Goal: Task Accomplishment & Management: Complete application form

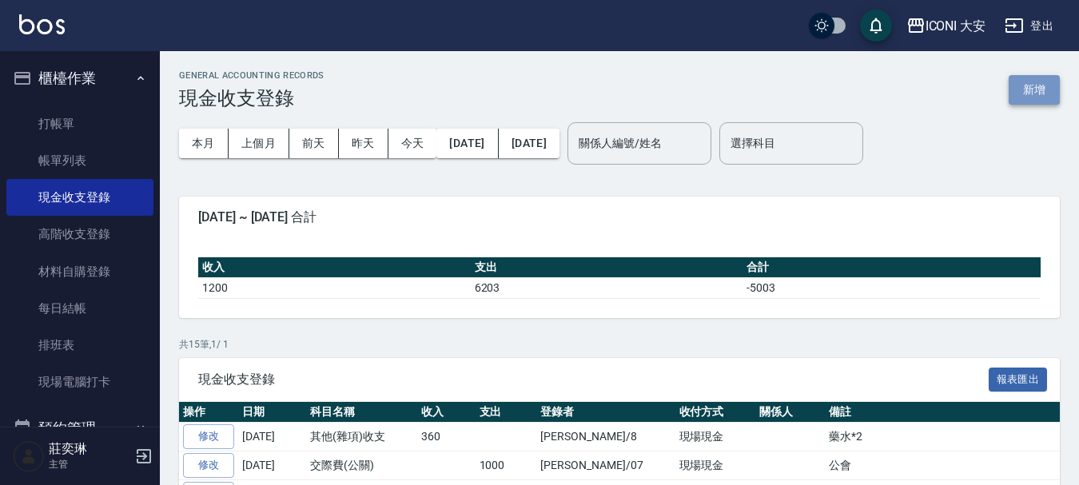
click at [1039, 87] on button "新增" at bounding box center [1034, 90] width 51 height 30
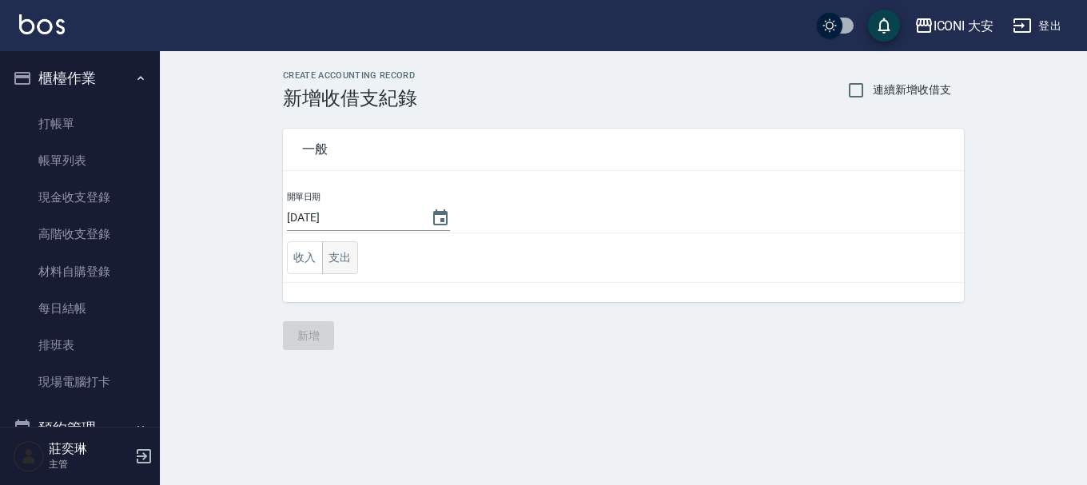
click at [341, 260] on button "支出" at bounding box center [340, 257] width 36 height 33
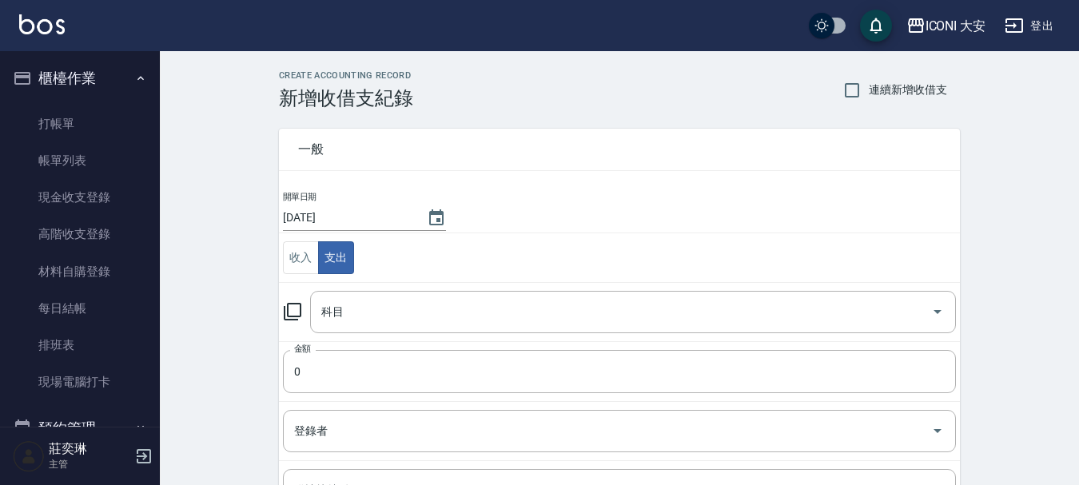
click at [295, 313] on icon at bounding box center [292, 311] width 19 height 19
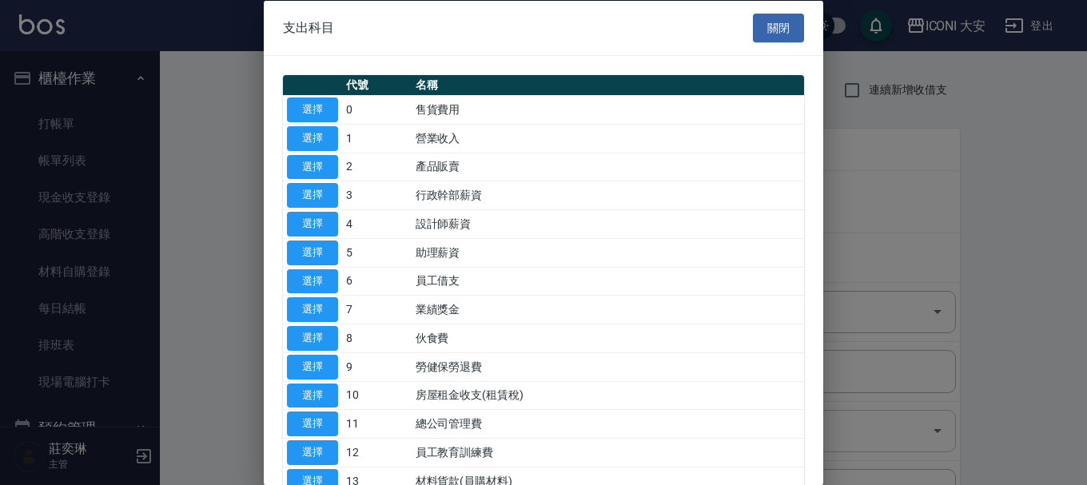
click at [302, 420] on button "選擇" at bounding box center [312, 424] width 51 height 25
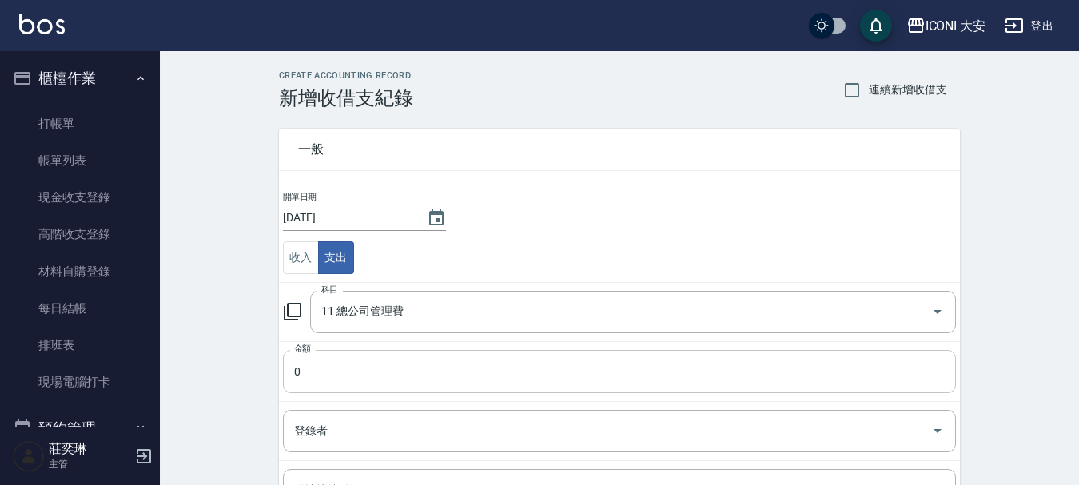
click at [372, 366] on input "0" at bounding box center [619, 371] width 673 height 43
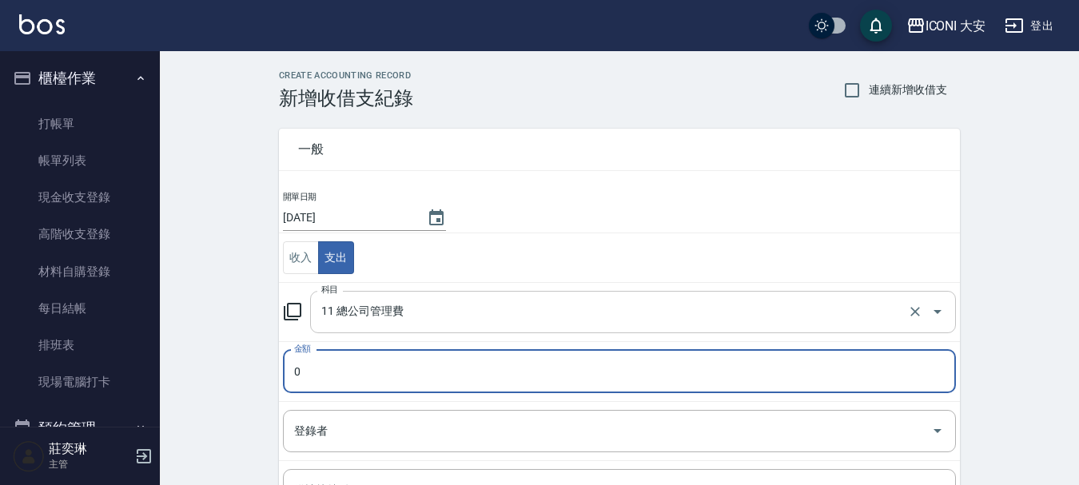
click at [433, 315] on input "11 總公司管理費" at bounding box center [610, 312] width 587 height 28
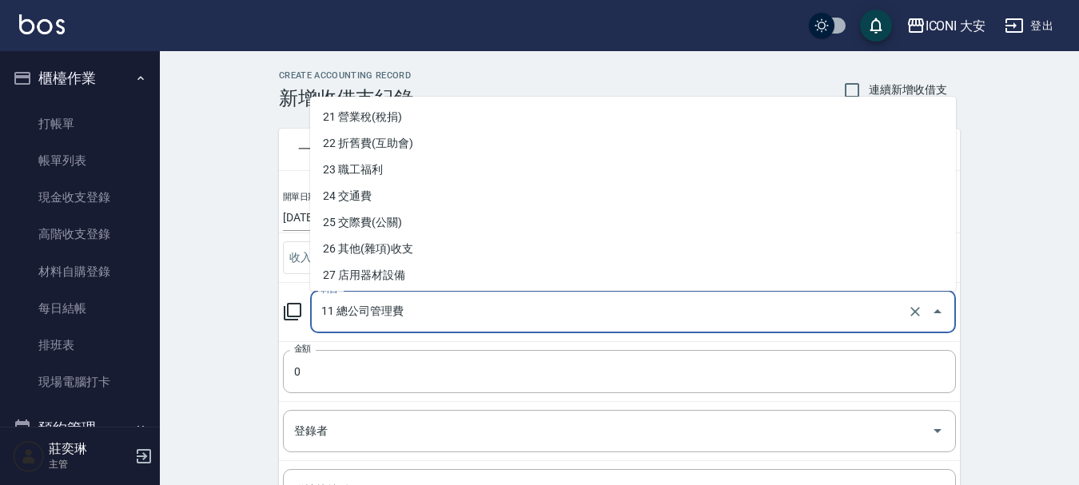
scroll to position [581, 0]
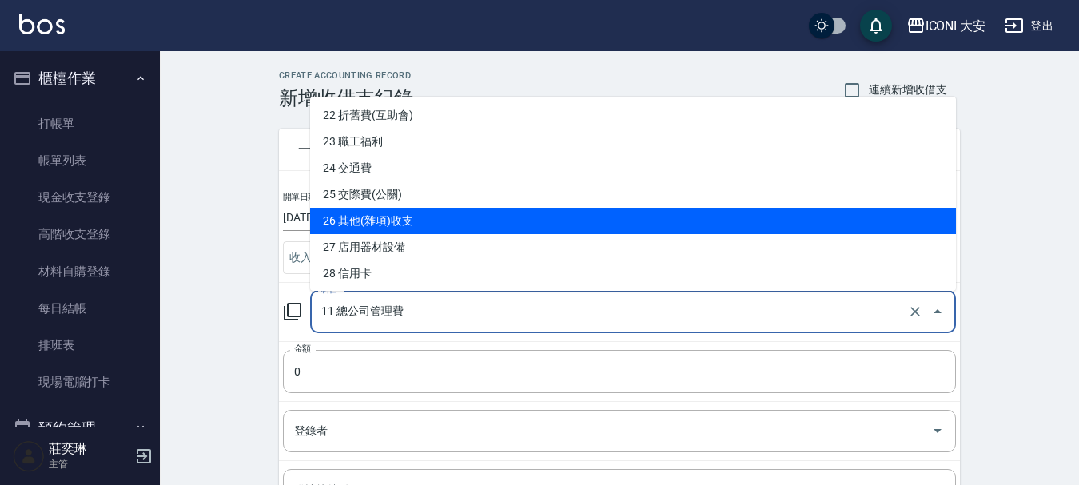
click at [341, 217] on li "26 其他(雜項)收支" at bounding box center [633, 221] width 646 height 26
type input "26 其他(雜項)收支"
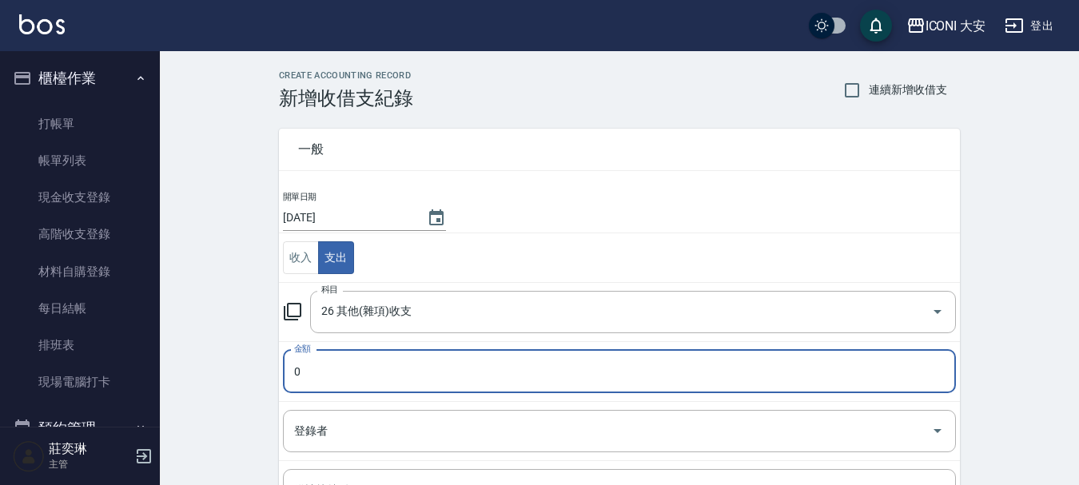
click at [314, 360] on input "0" at bounding box center [619, 371] width 673 height 43
type input "6150"
click at [377, 433] on input "登錄者" at bounding box center [607, 431] width 635 height 28
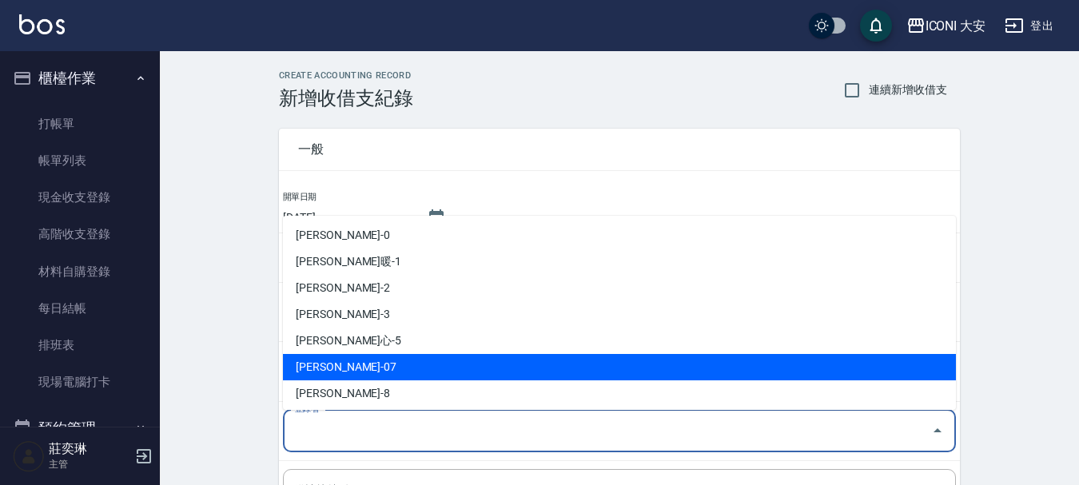
scroll to position [30, 0]
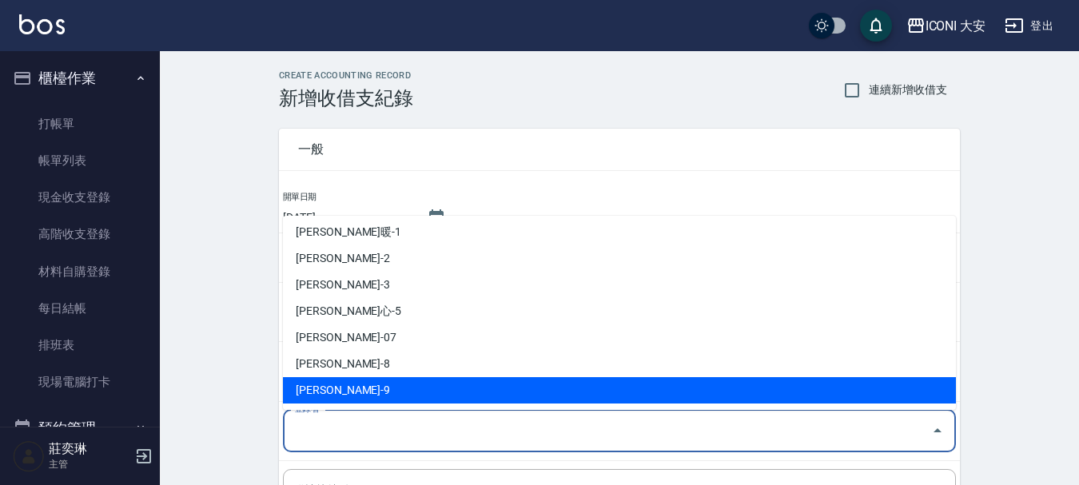
click at [328, 384] on li "[PERSON_NAME]-9" at bounding box center [619, 390] width 673 height 26
type input "[PERSON_NAME]-9"
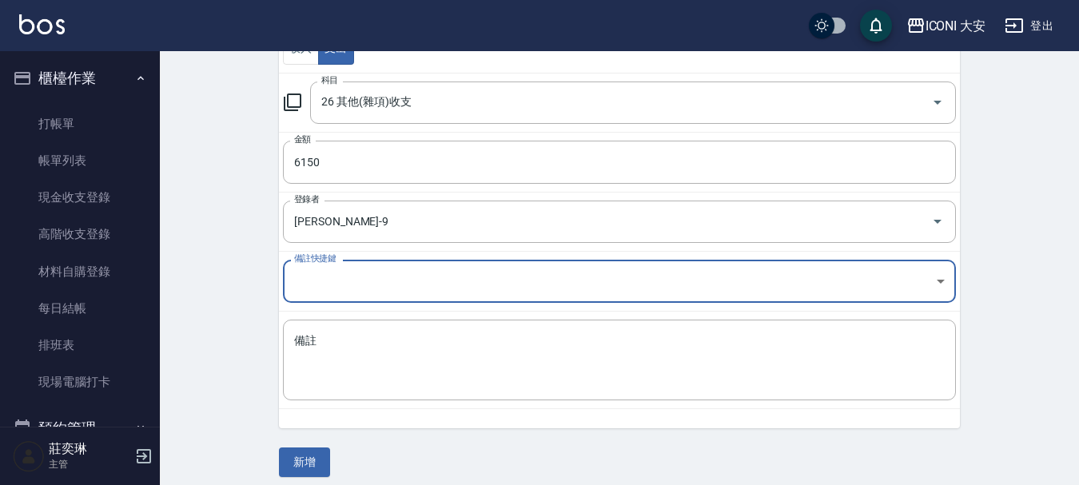
scroll to position [221, 0]
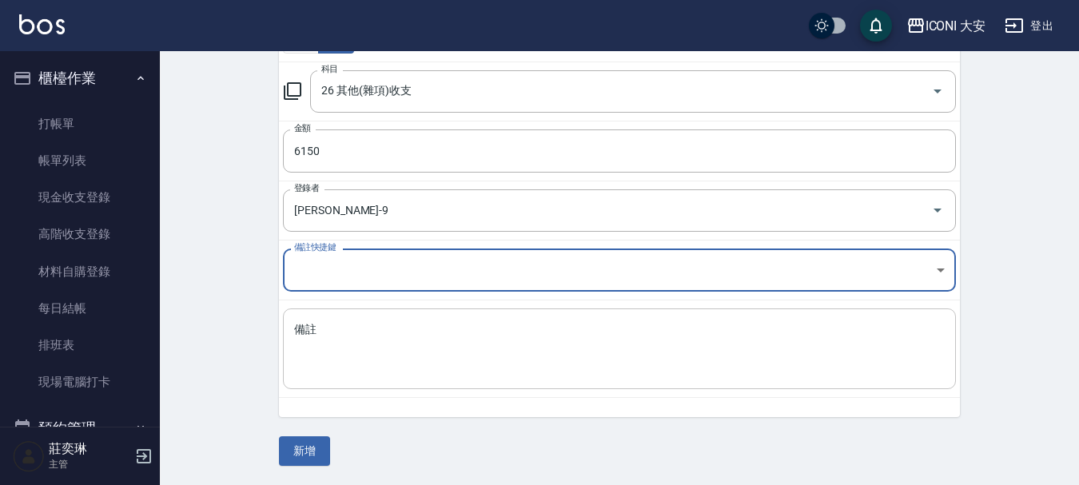
click at [360, 371] on textarea "備註" at bounding box center [619, 349] width 651 height 54
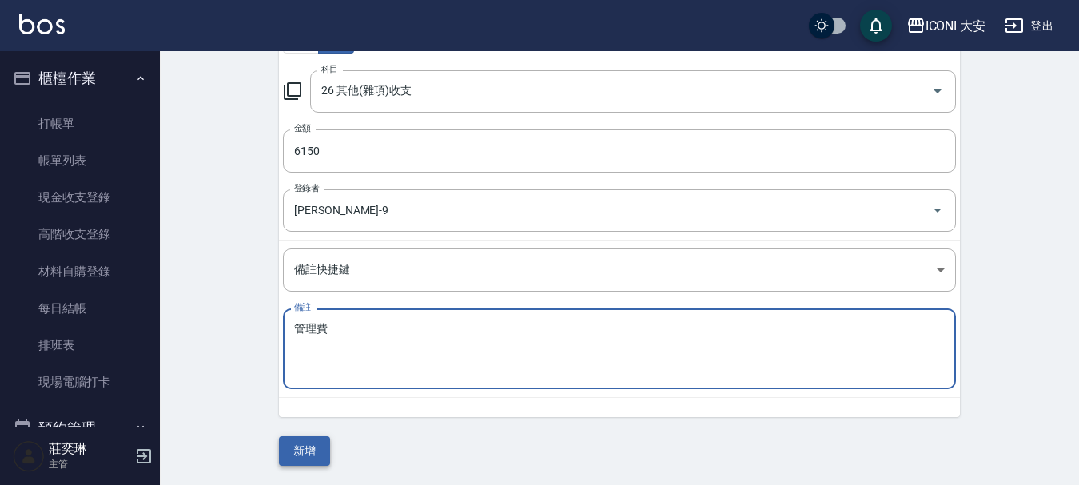
type textarea "管理費"
click at [297, 457] on button "新增" at bounding box center [304, 452] width 51 height 30
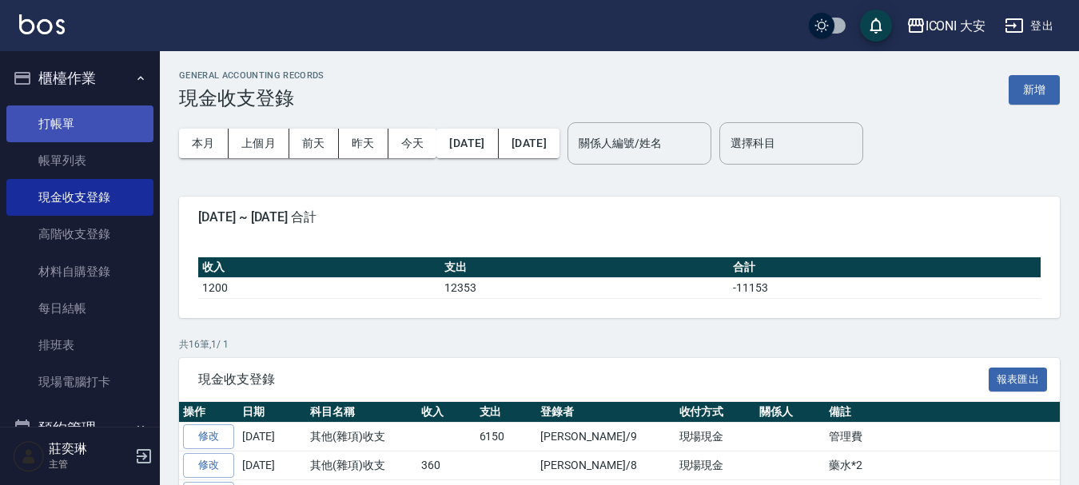
click at [82, 123] on link "打帳單" at bounding box center [79, 124] width 147 height 37
